Goal: Find specific page/section: Find specific page/section

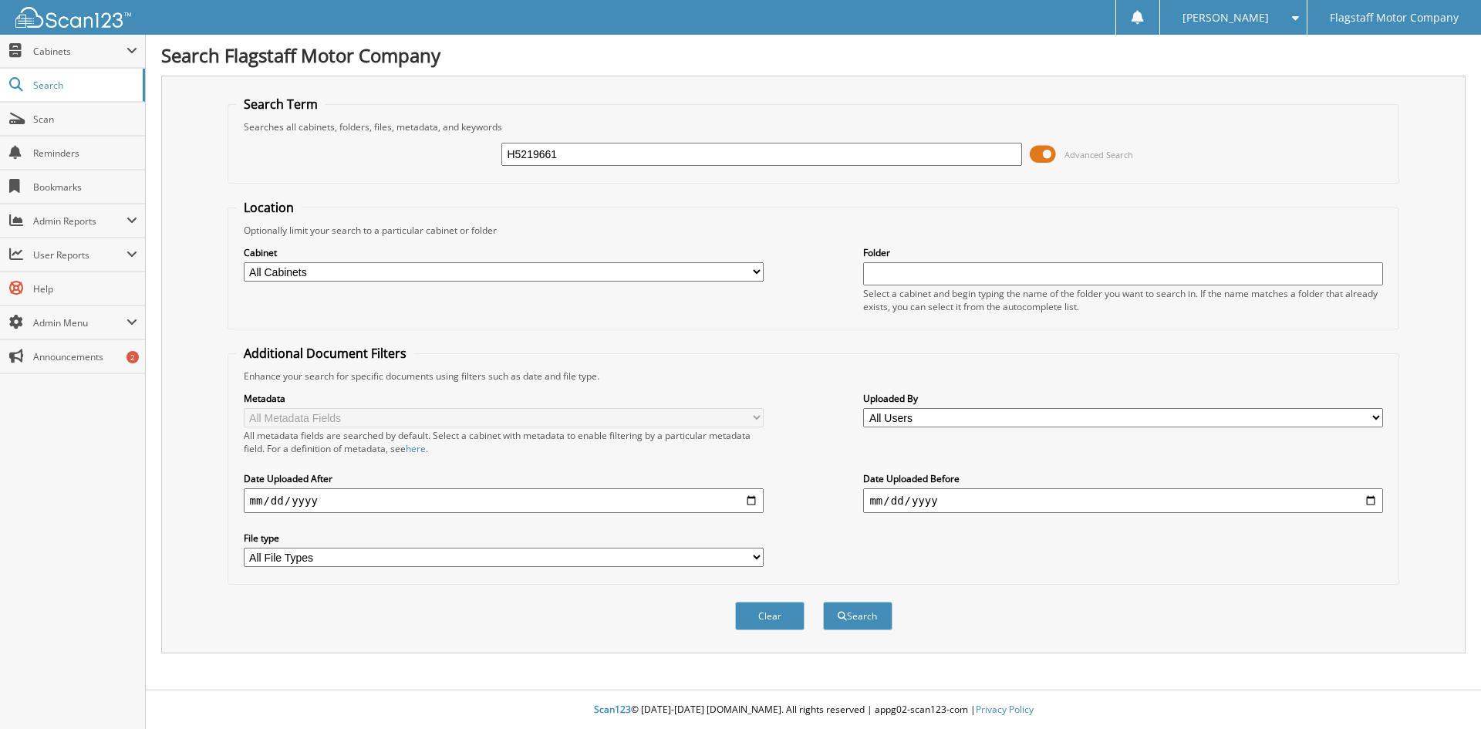
type input "H5219661"
click at [823, 602] on button "Search" at bounding box center [857, 616] width 69 height 29
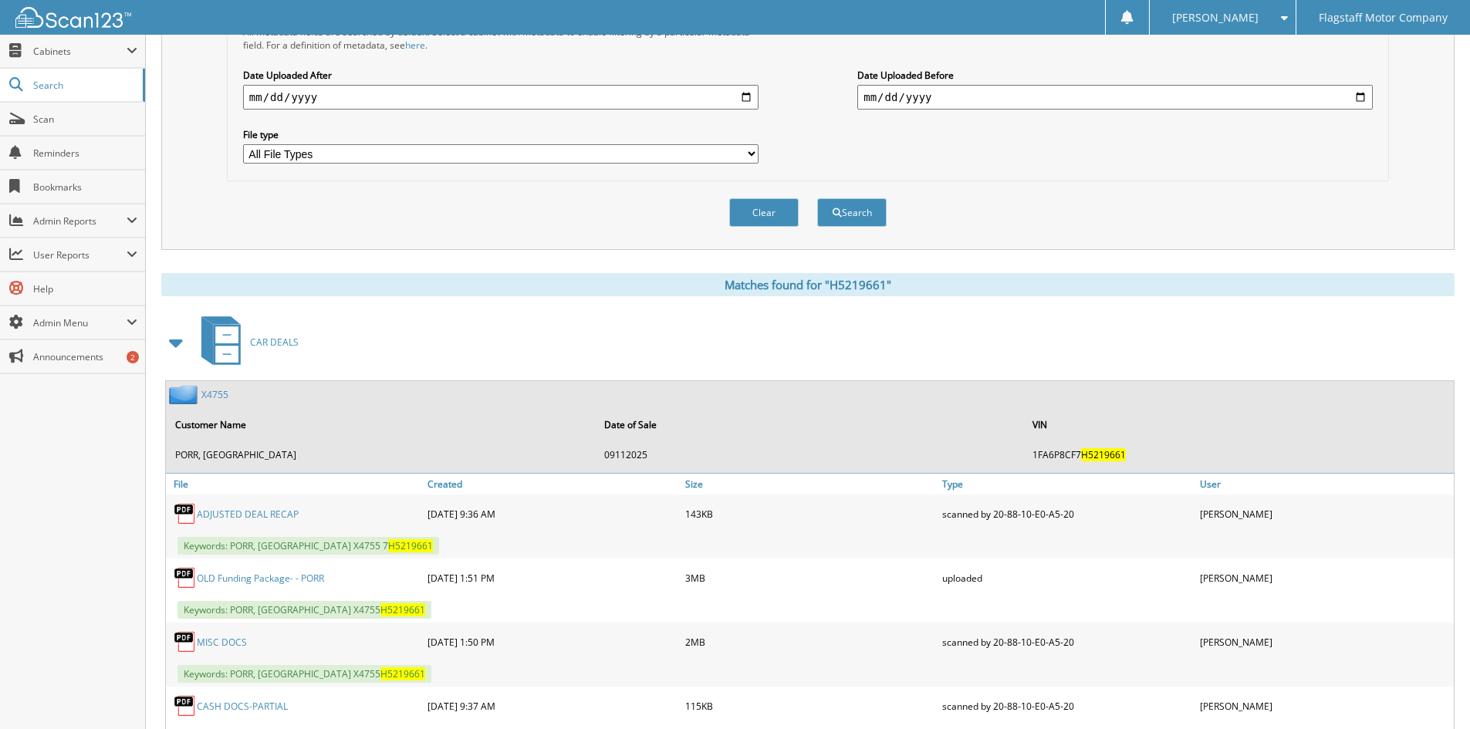
scroll to position [463, 0]
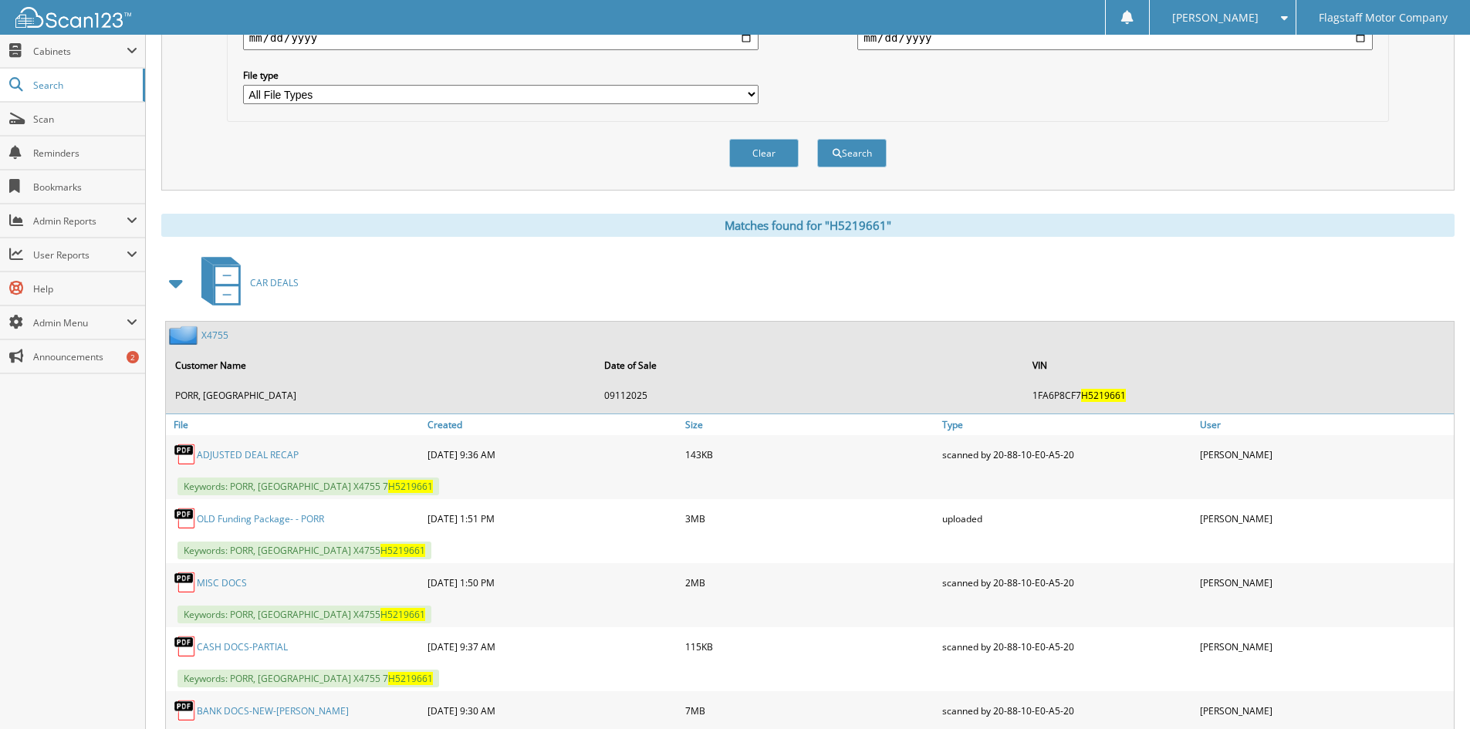
click at [212, 336] on link "X4755" at bounding box center [214, 335] width 27 height 13
